Goal: Communication & Community: Answer question/provide support

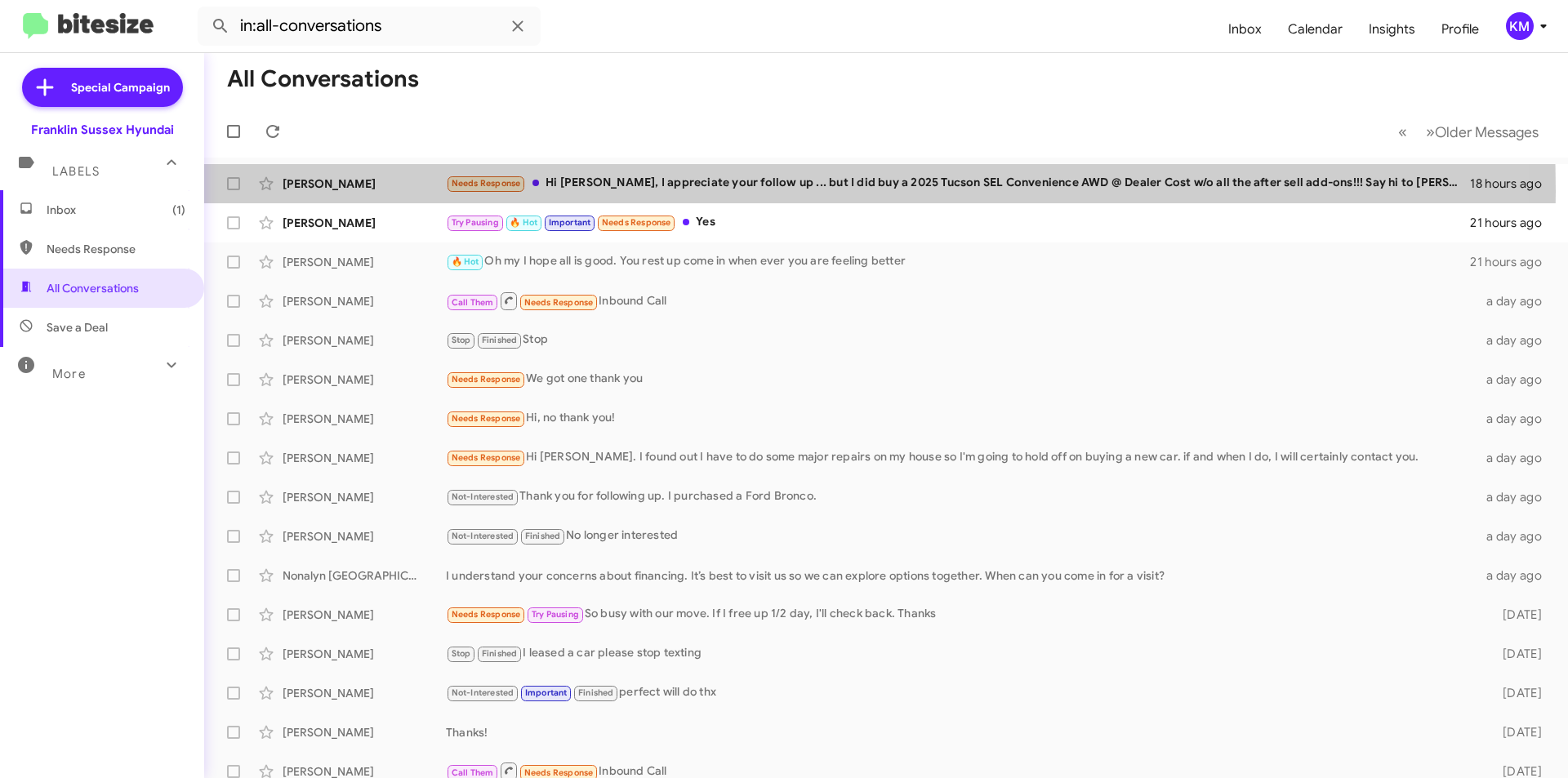
click at [608, 191] on div "Needs Response Hi [PERSON_NAME], I appreciate your follow up ... but I did buy …" at bounding box center [958, 183] width 1024 height 18
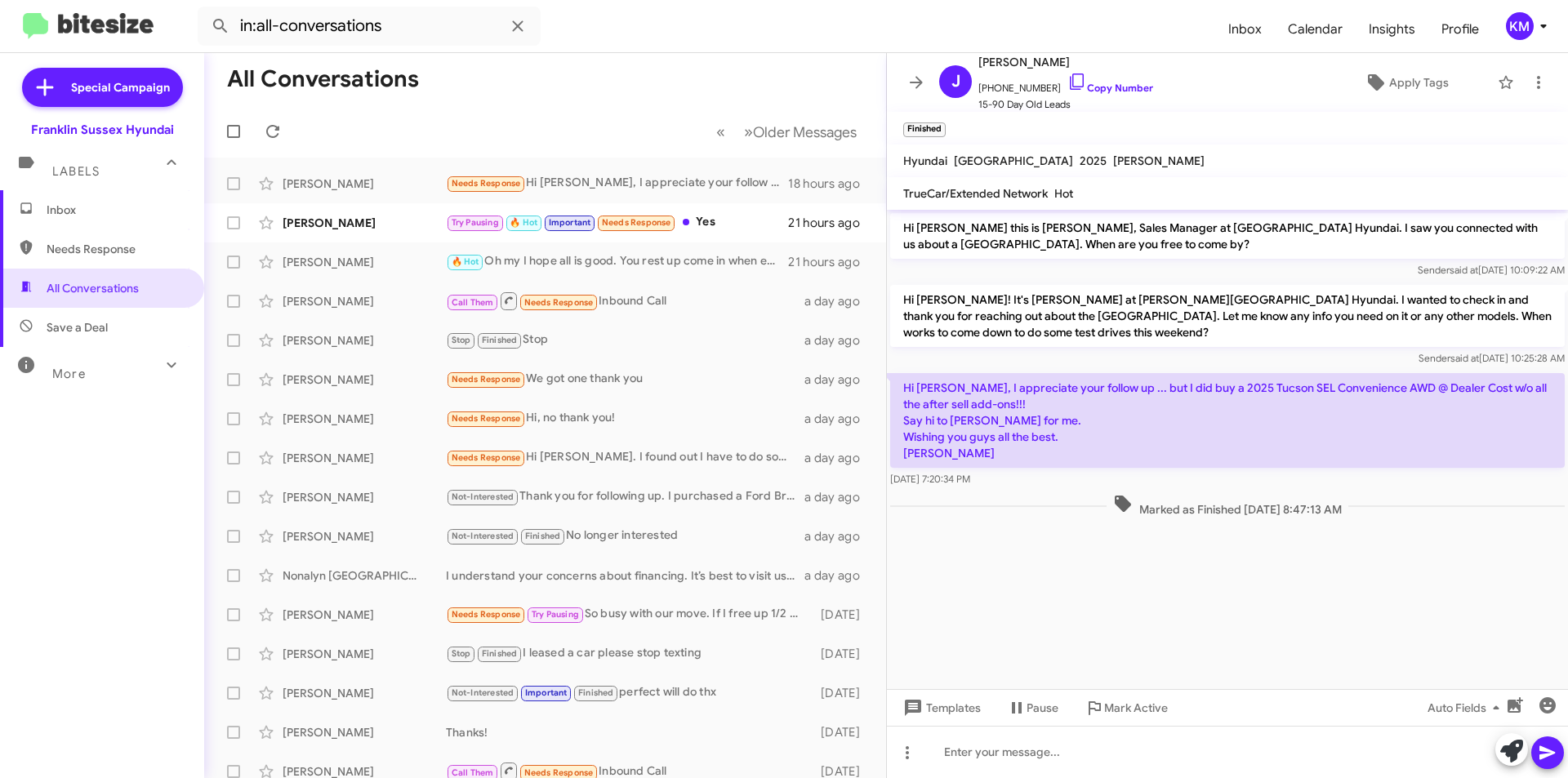
drag, startPoint x: 1040, startPoint y: 63, endPoint x: 1015, endPoint y: 63, distance: 25.0
click at [1015, 63] on span "[PERSON_NAME]" at bounding box center [1065, 62] width 175 height 19
click at [739, 231] on div "Try Pausing 🔥 Hot Important Needs Response Yes" at bounding box center [617, 223] width 342 height 18
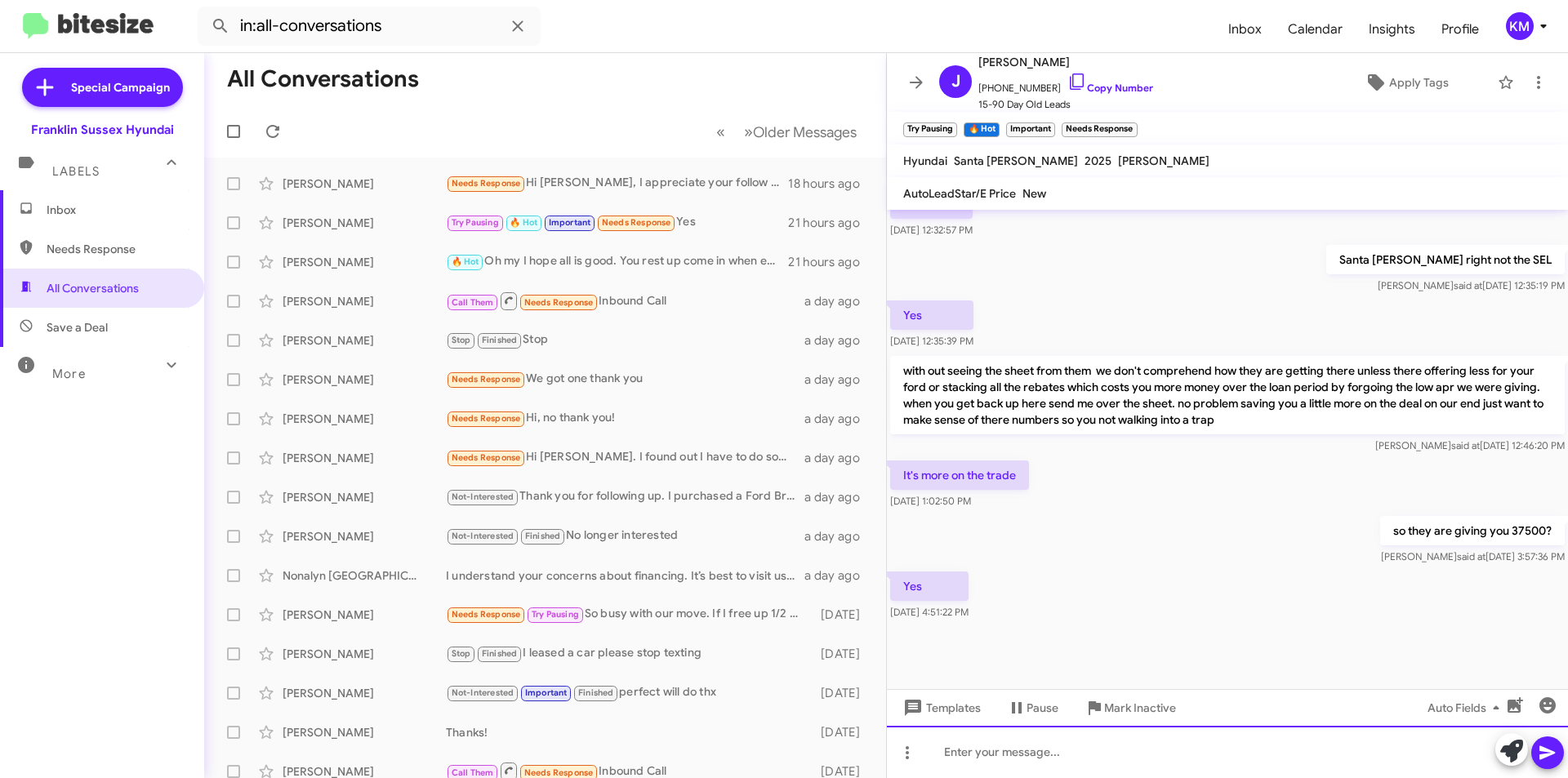
click at [999, 752] on div at bounding box center [1227, 751] width 681 height 53
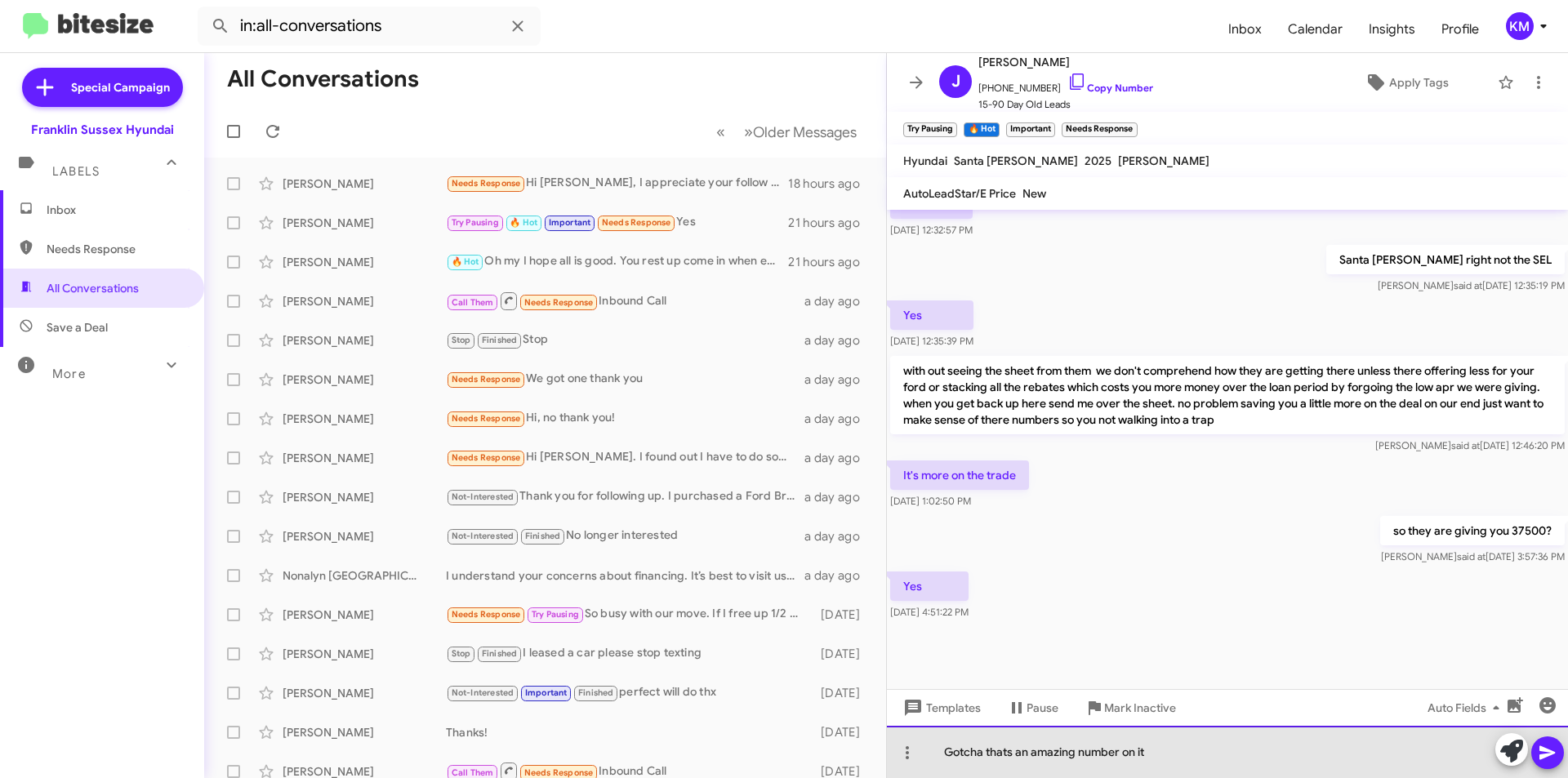
click at [965, 753] on div "Gotcha thats an amazing number on it" at bounding box center [1227, 751] width 681 height 53
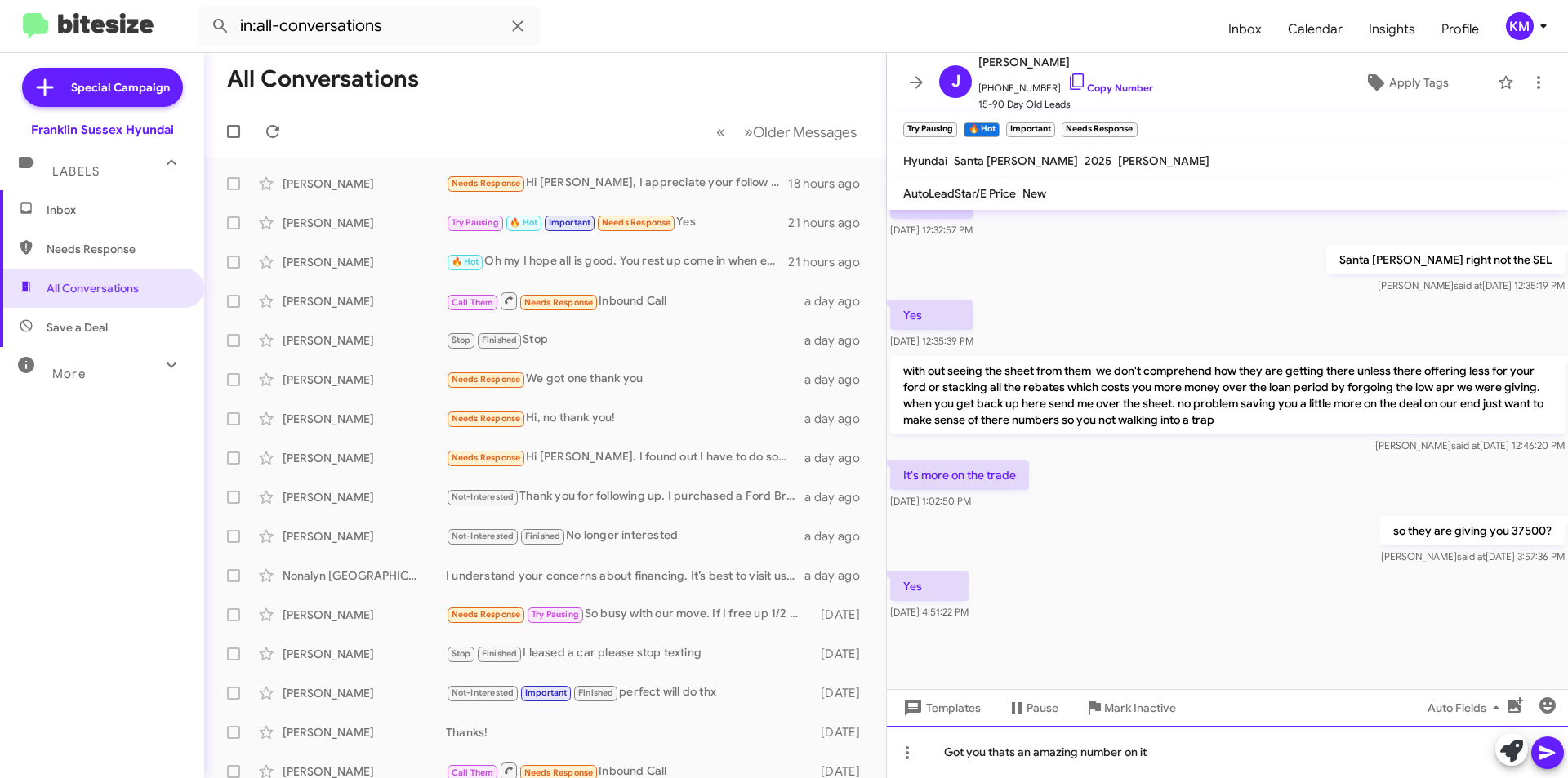
click at [998, 753] on div "Got you thats an amazing number on it" at bounding box center [1227, 751] width 681 height 53
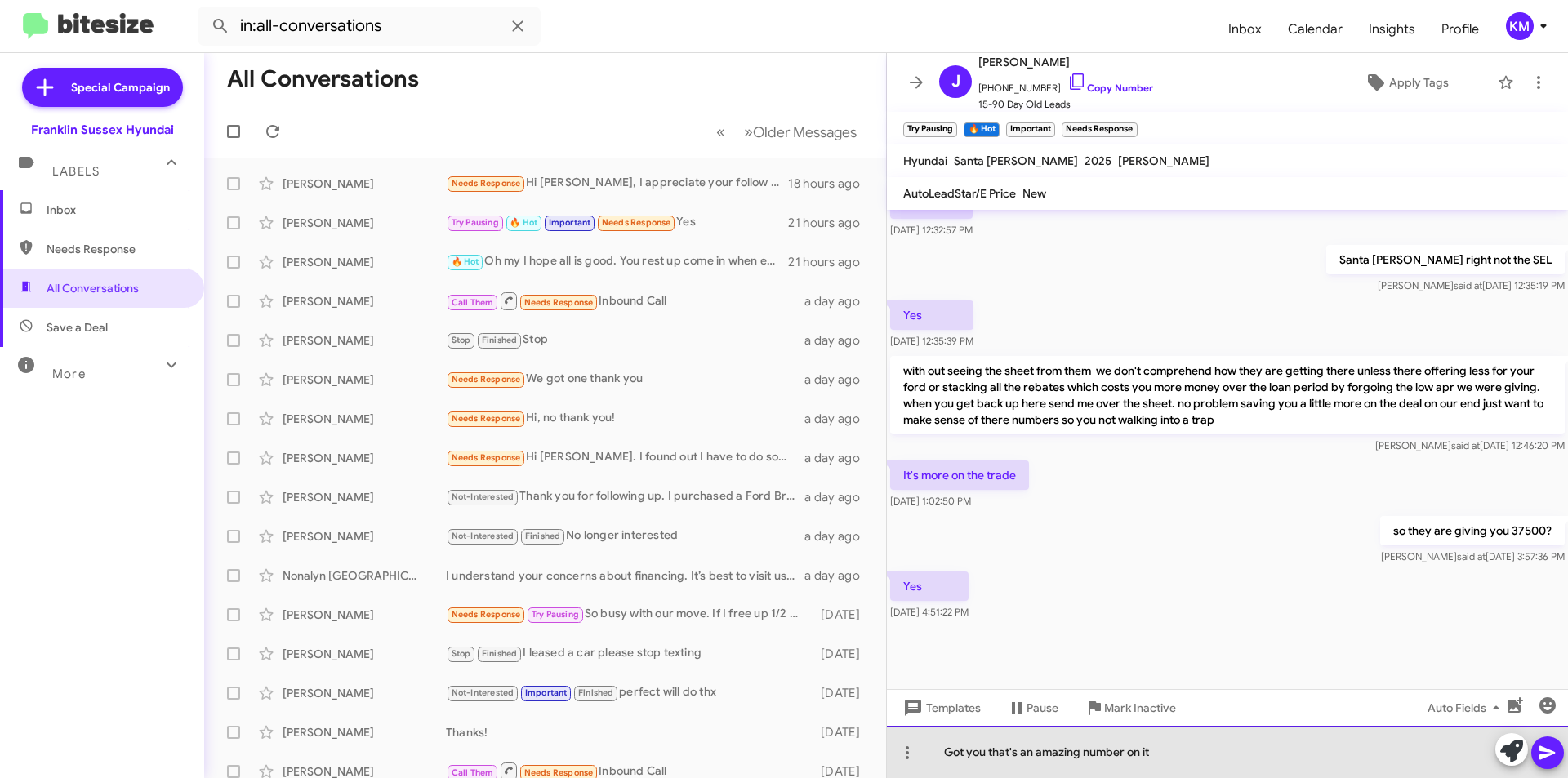
click at [1172, 751] on div "Got you that's an amazing number on it" at bounding box center [1227, 751] width 681 height 53
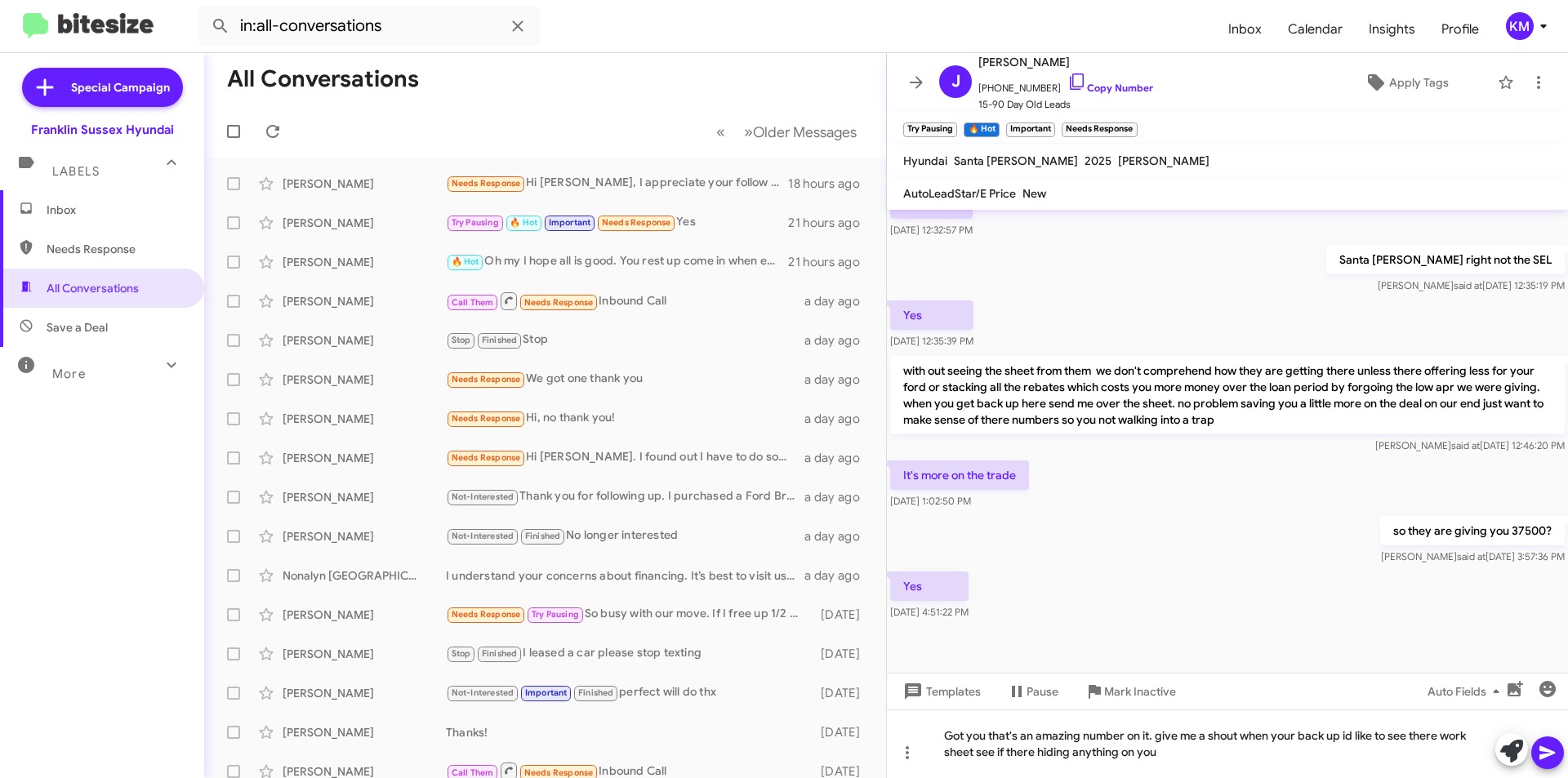
click at [1549, 758] on icon at bounding box center [1547, 752] width 19 height 19
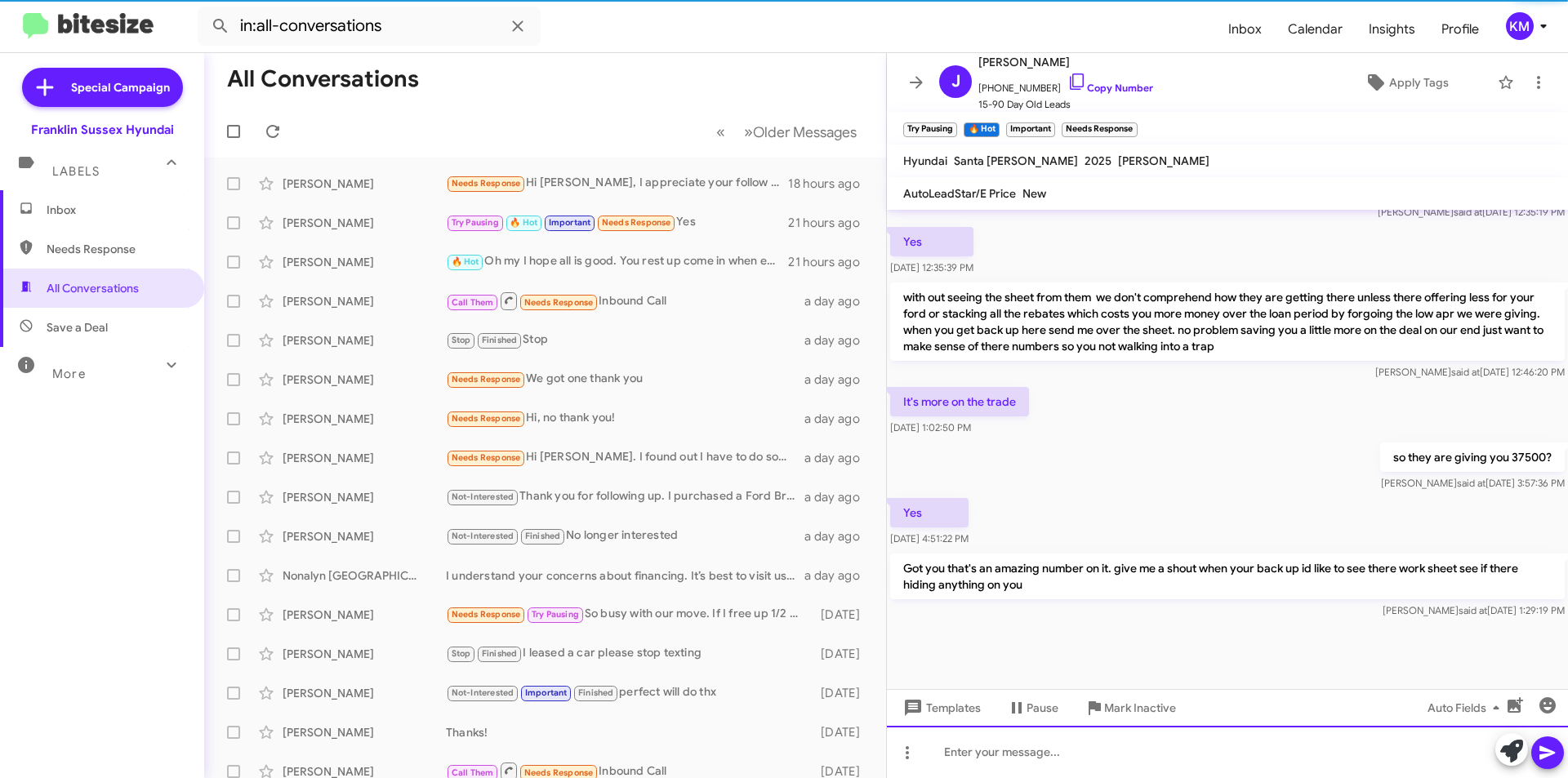
scroll to position [779, 0]
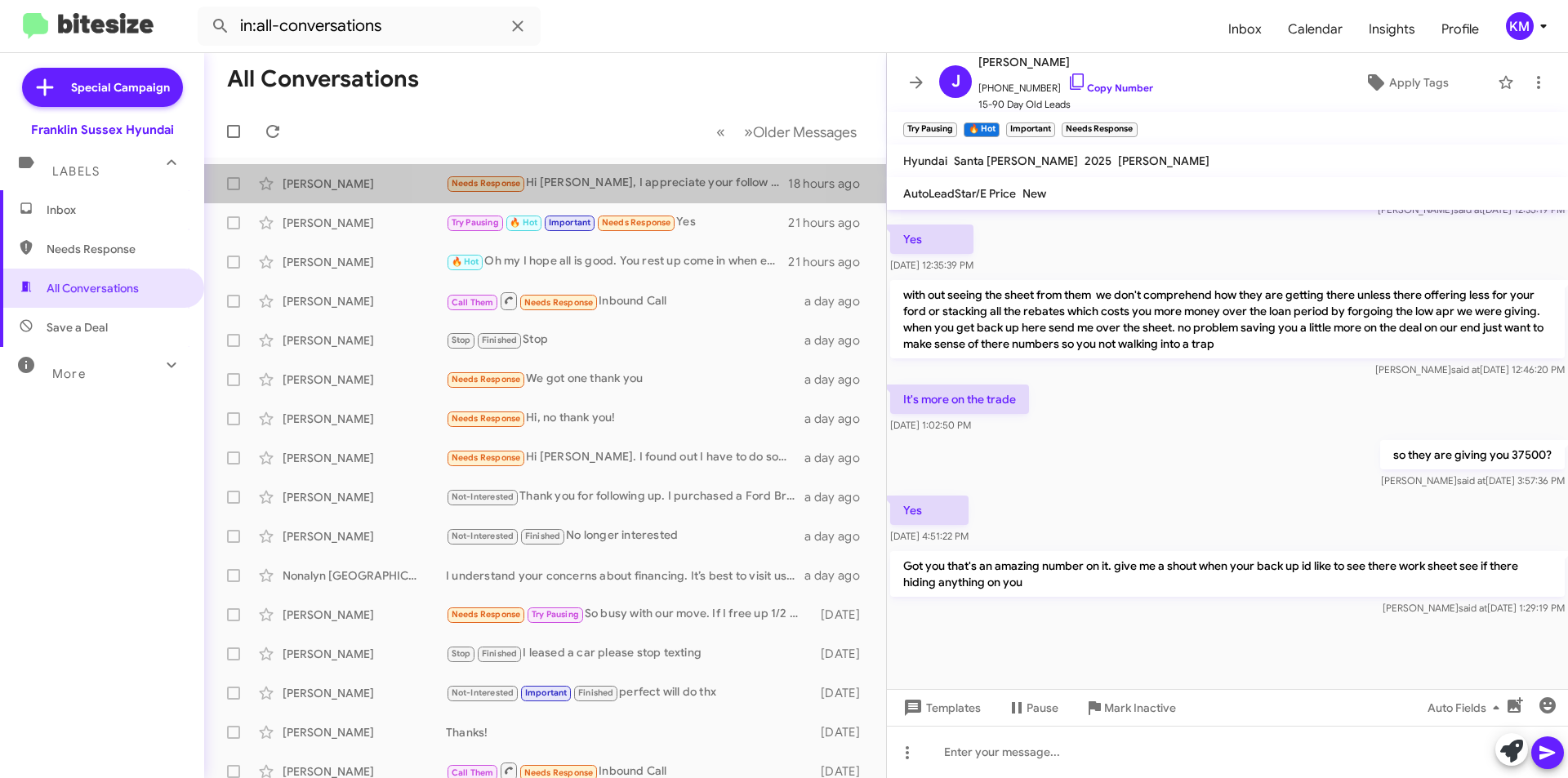
click at [611, 186] on div "Needs Response Hi [PERSON_NAME], I appreciate your follow up ... but I did buy …" at bounding box center [617, 183] width 342 height 18
